Goal: Task Accomplishment & Management: Use online tool/utility

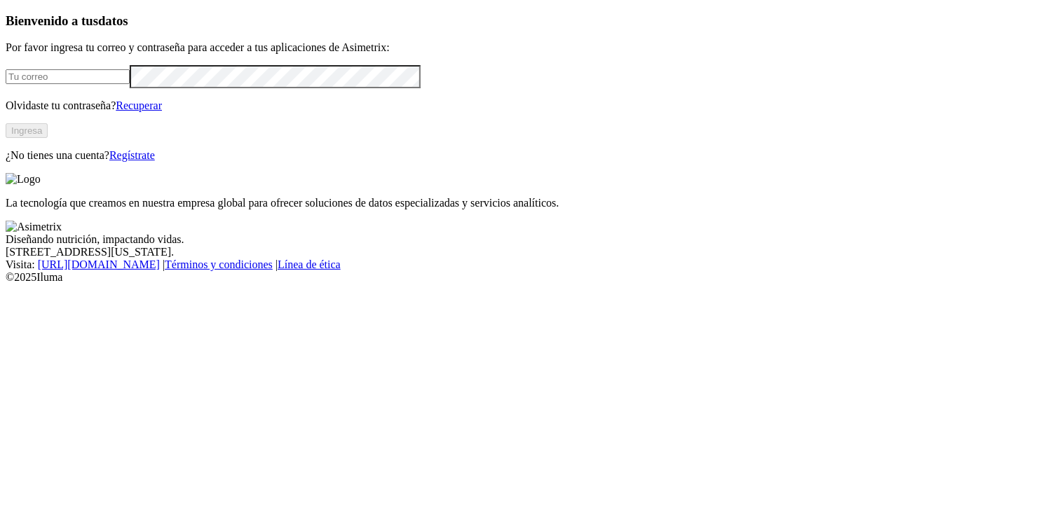
click at [130, 84] on input "email" at bounding box center [68, 76] width 124 height 15
type input "[EMAIL_ADDRESS][DOMAIN_NAME]"
click at [48, 138] on button "Ingresa" at bounding box center [27, 130] width 42 height 15
